Goal: Register for event/course

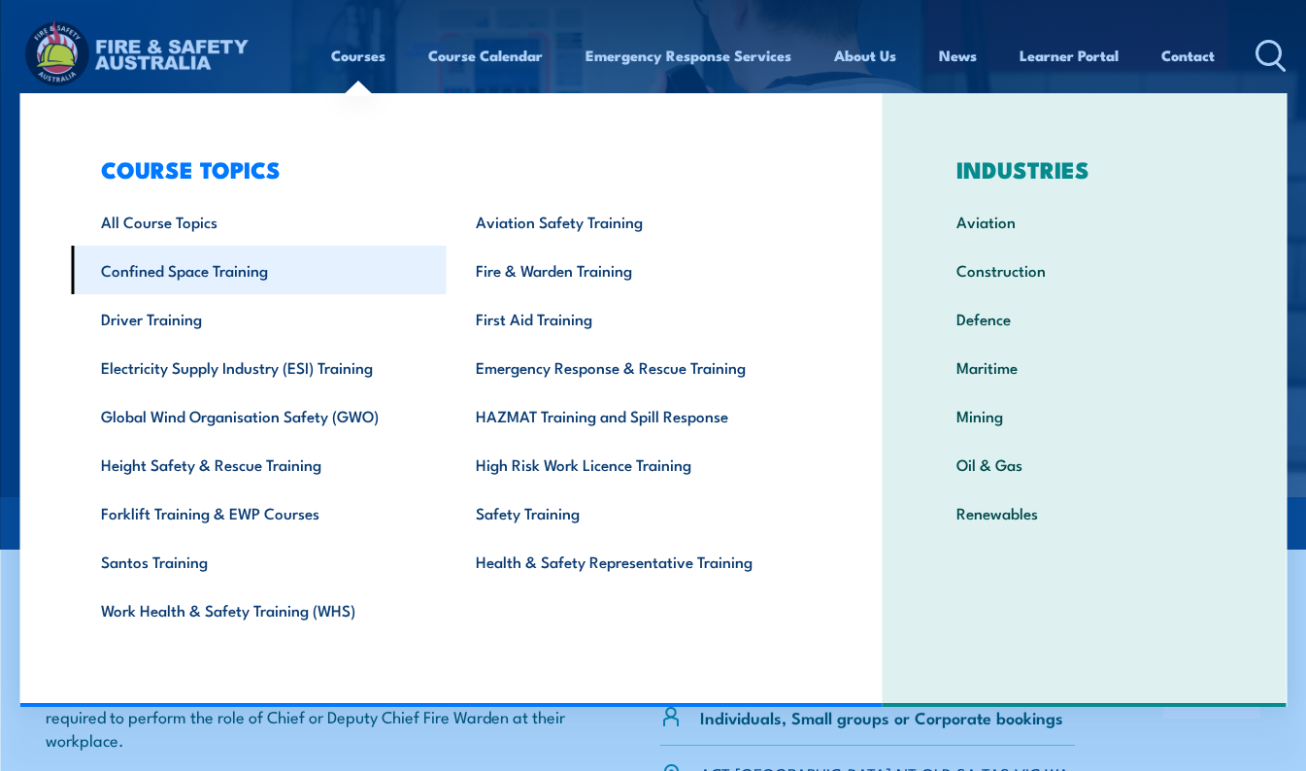
click at [217, 266] on link "Confined Space Training" at bounding box center [258, 270] width 375 height 49
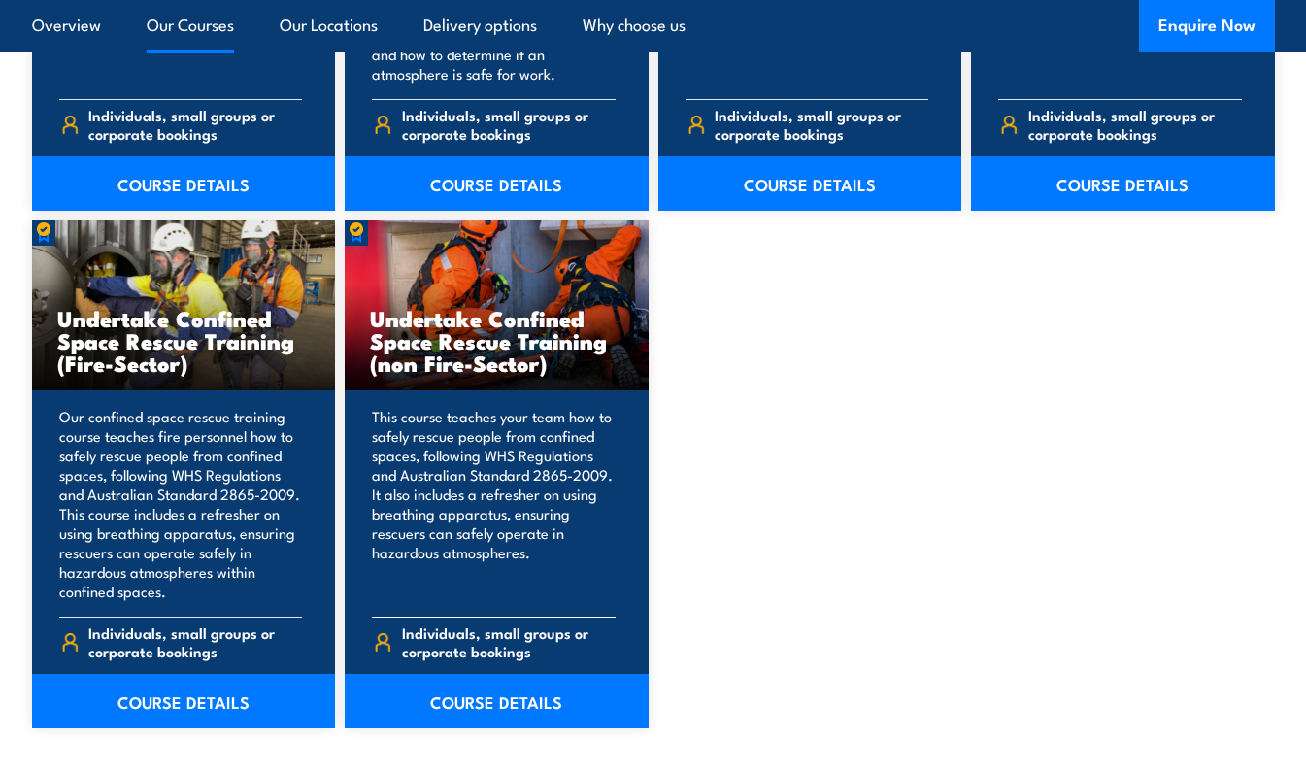
scroll to position [1942, 0]
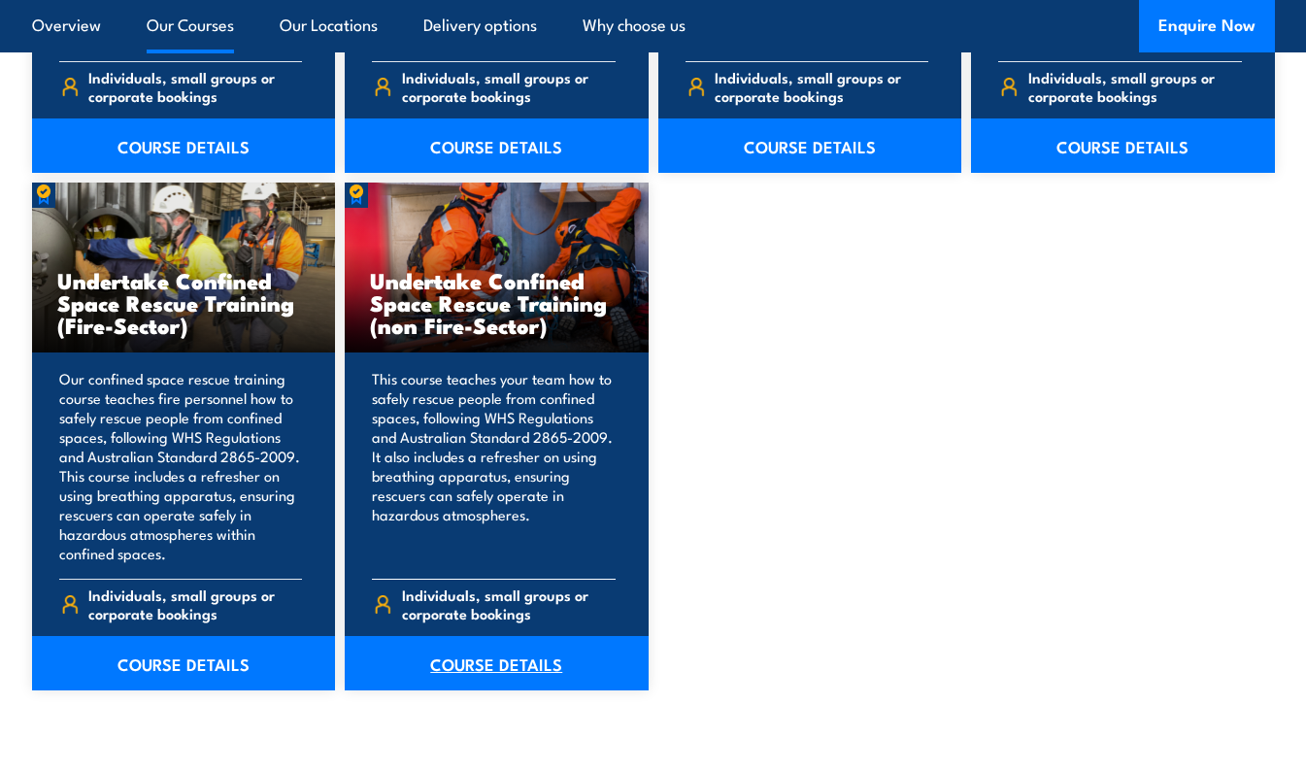
click at [457, 652] on link "COURSE DETAILS" at bounding box center [497, 663] width 304 height 54
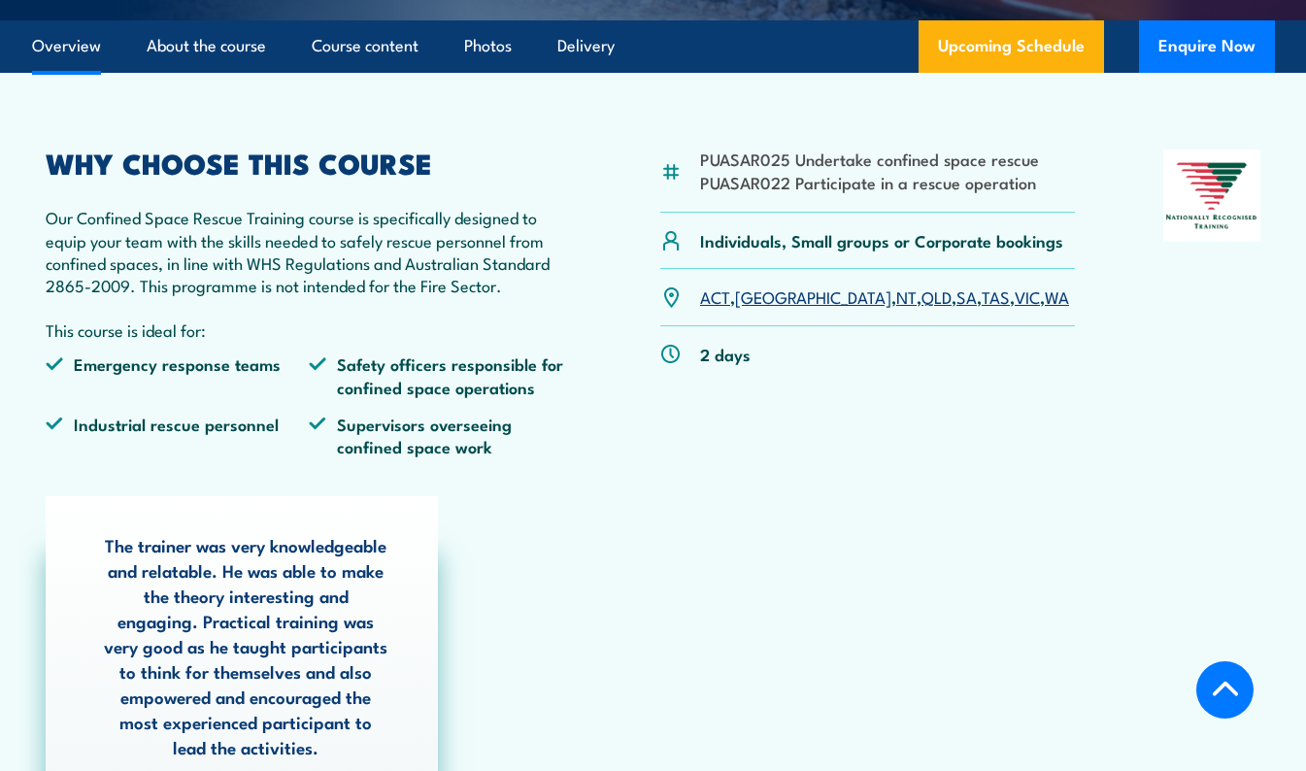
scroll to position [583, 0]
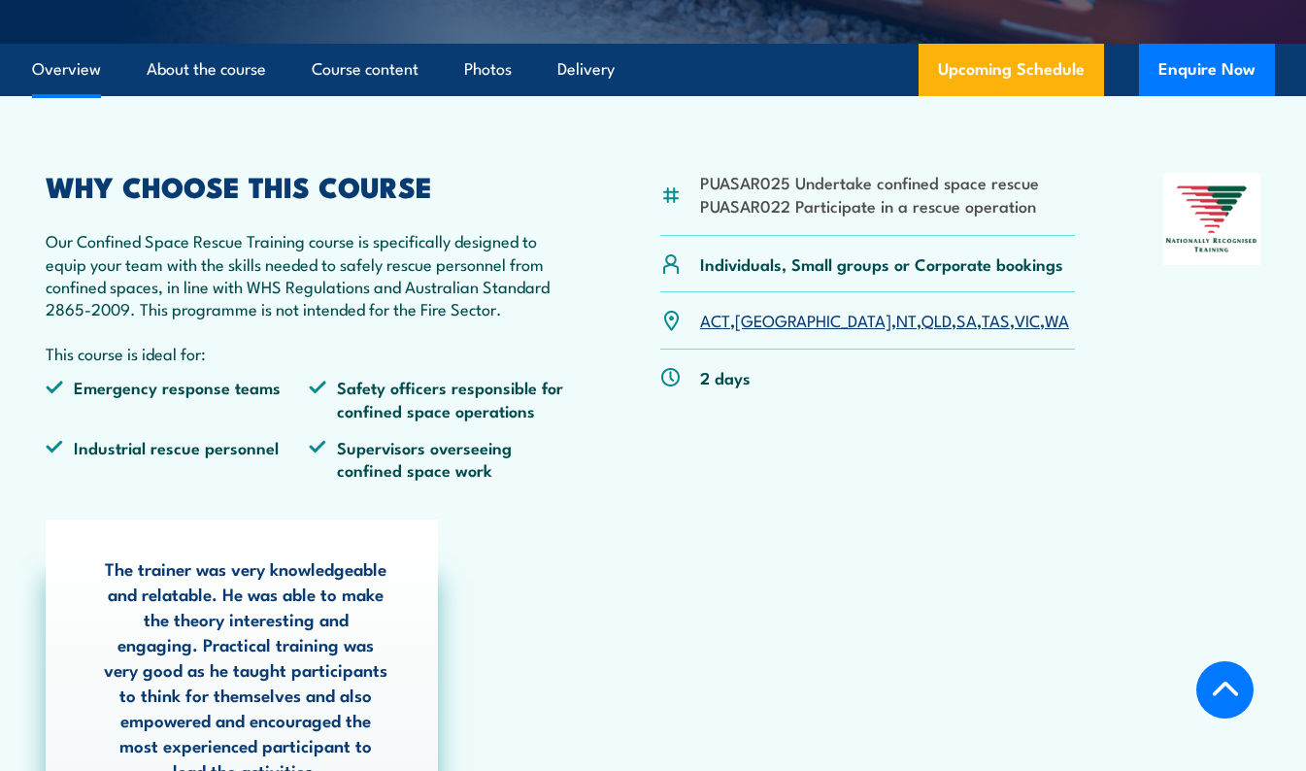
click at [764, 324] on link "[GEOGRAPHIC_DATA]" at bounding box center [813, 319] width 156 height 23
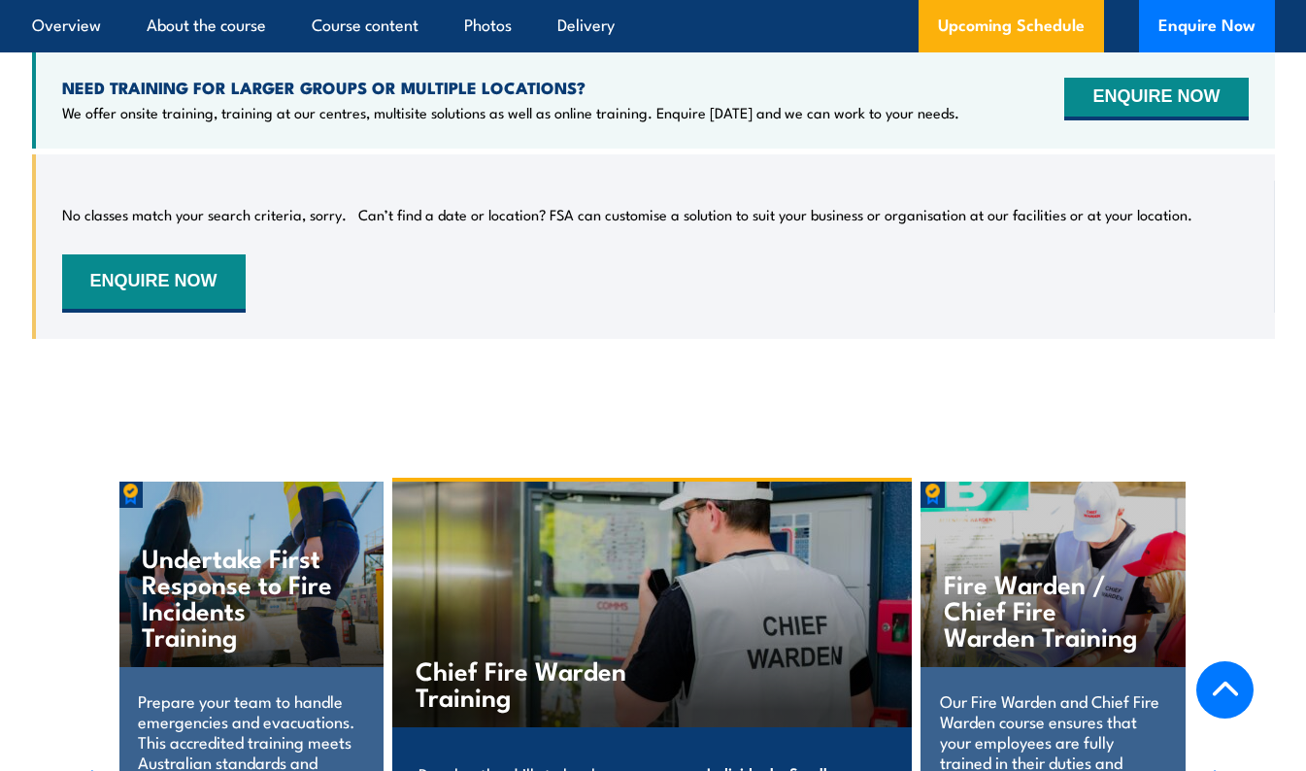
scroll to position [3326, 0]
